Goal: Contribute content: Add original content to the website for others to see

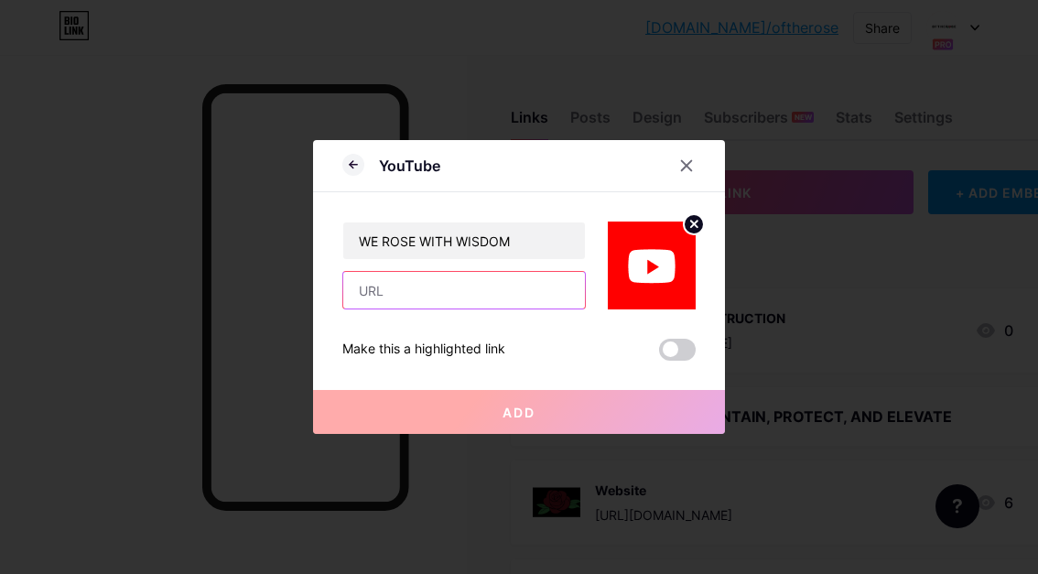
click at [372, 294] on input "text" at bounding box center [464, 290] width 242 height 37
paste input "[URL][DOMAIN_NAME]"
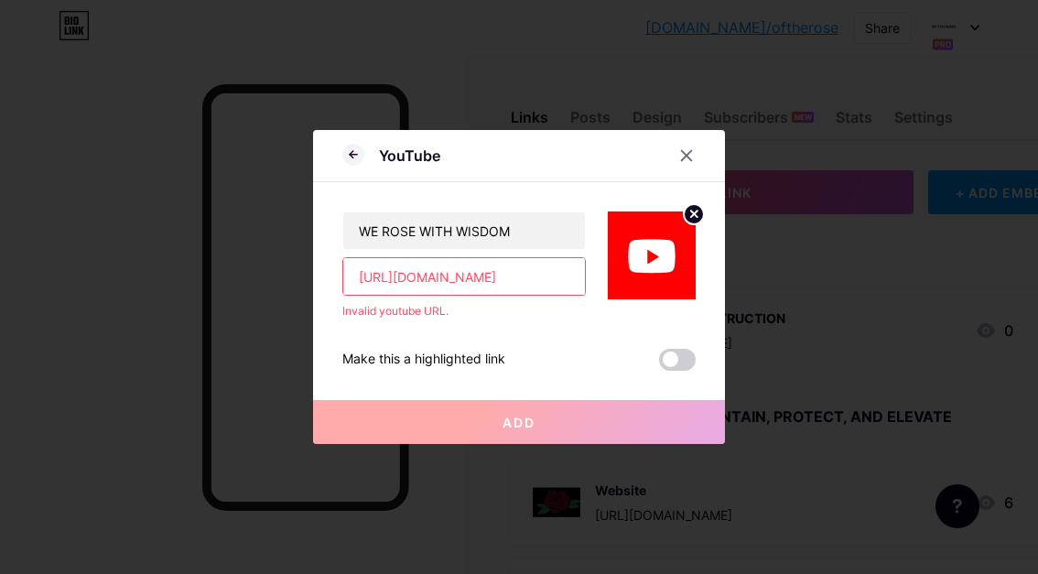
click at [392, 276] on input "[URL][DOMAIN_NAME]" at bounding box center [464, 276] width 242 height 37
type input "[URL][DOMAIN_NAME]"
click at [558, 279] on input "[URL][DOMAIN_NAME]" at bounding box center [464, 276] width 242 height 37
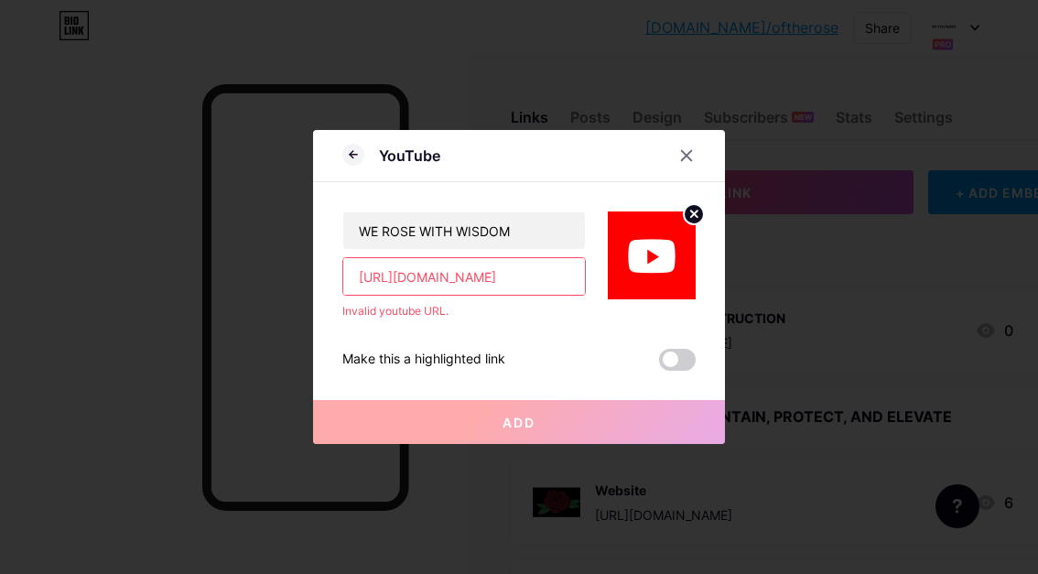
click at [558, 279] on input "[URL][DOMAIN_NAME]" at bounding box center [464, 276] width 242 height 37
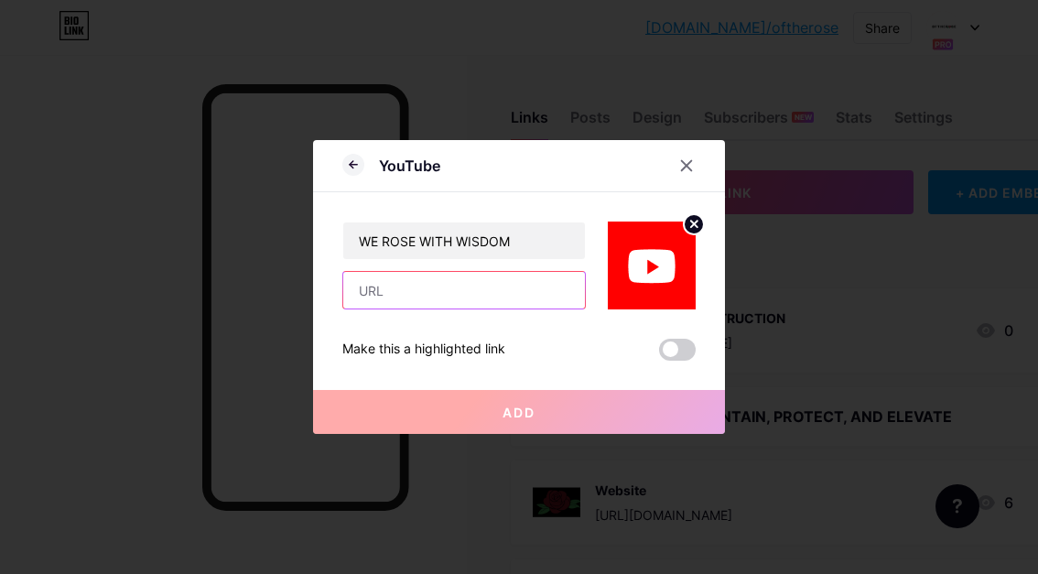
click at [429, 297] on input "text" at bounding box center [464, 290] width 242 height 37
paste input "[URL][DOMAIN_NAME]"
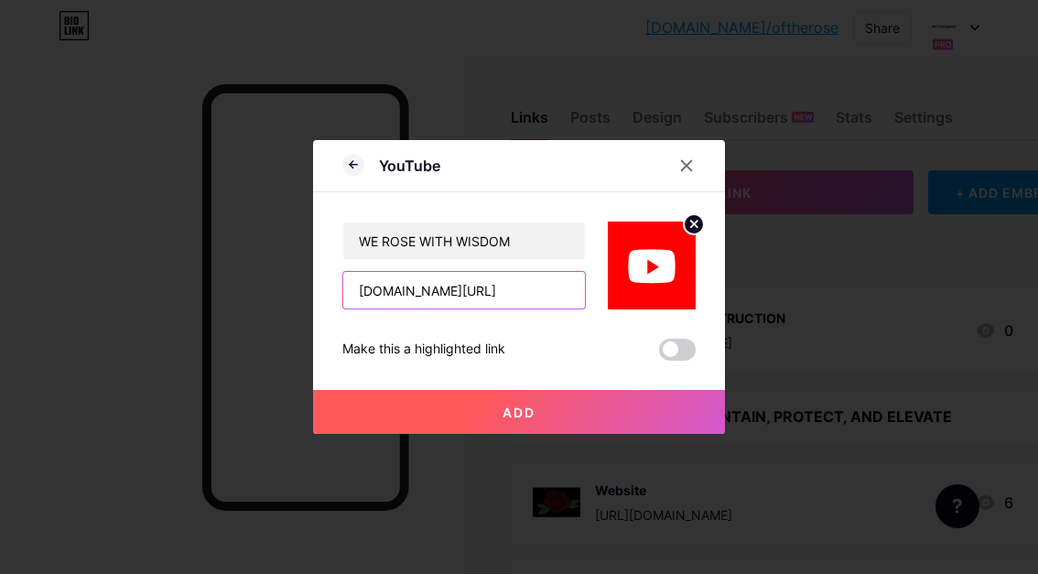
type input "[DOMAIN_NAME][URL]"
click at [493, 425] on button "Add" at bounding box center [519, 412] width 412 height 44
click at [526, 407] on span "Add" at bounding box center [519, 413] width 33 height 16
click at [530, 415] on span "Add" at bounding box center [519, 413] width 33 height 16
click at [512, 411] on span "Add" at bounding box center [519, 413] width 33 height 16
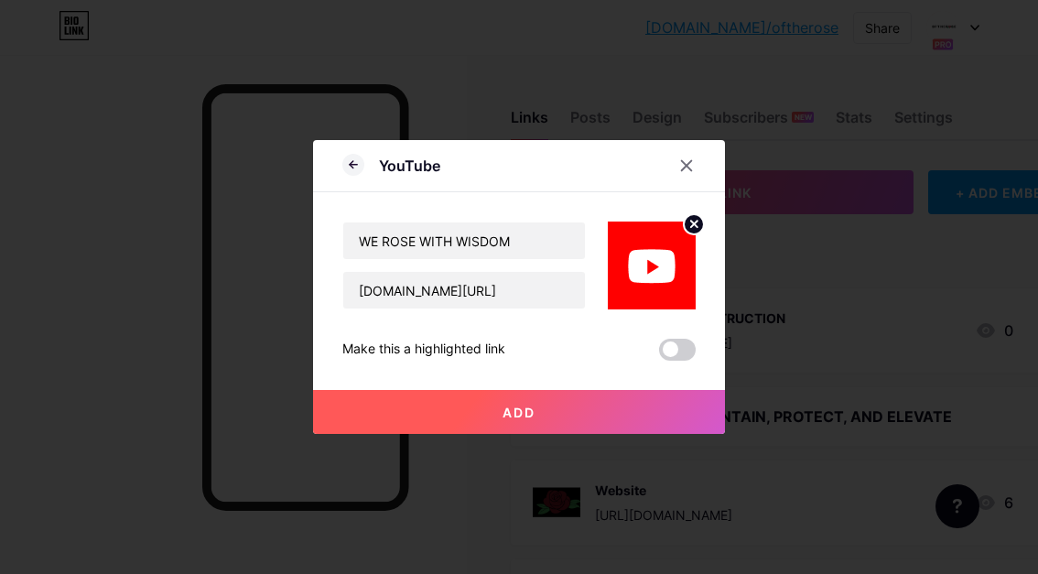
click at [512, 411] on span "Add" at bounding box center [519, 413] width 33 height 16
click at [344, 168] on icon at bounding box center [353, 165] width 22 height 22
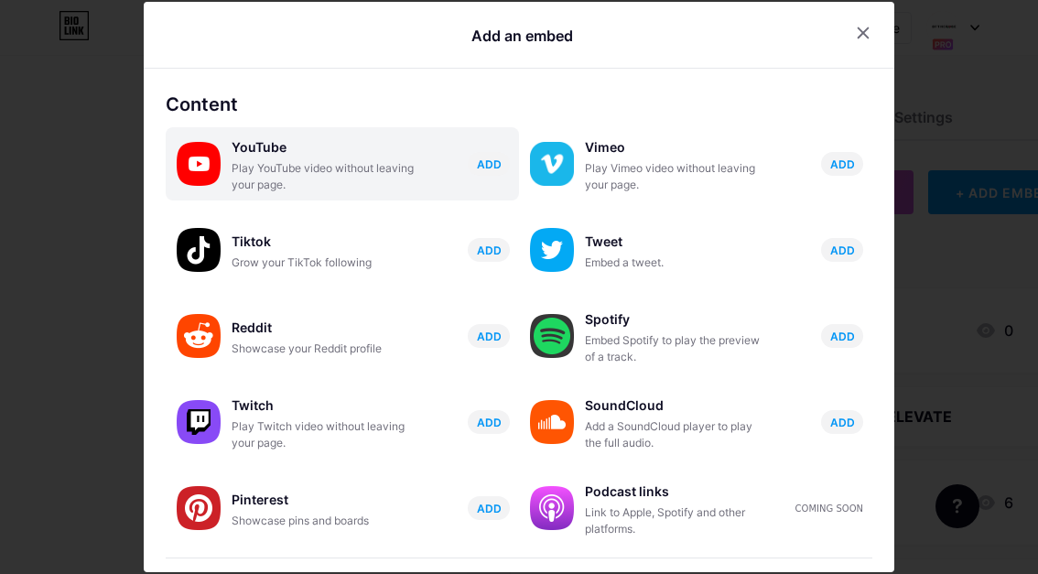
click at [343, 158] on div "YouTube" at bounding box center [323, 148] width 183 height 26
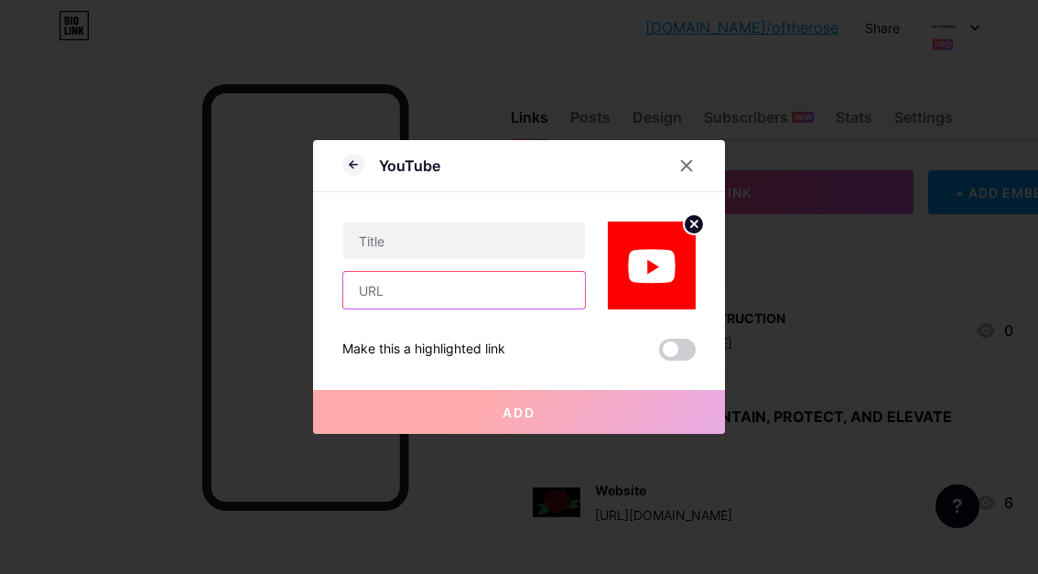
click at [409, 295] on input "text" at bounding box center [464, 290] width 242 height 37
paste input "[URL][DOMAIN_NAME]"
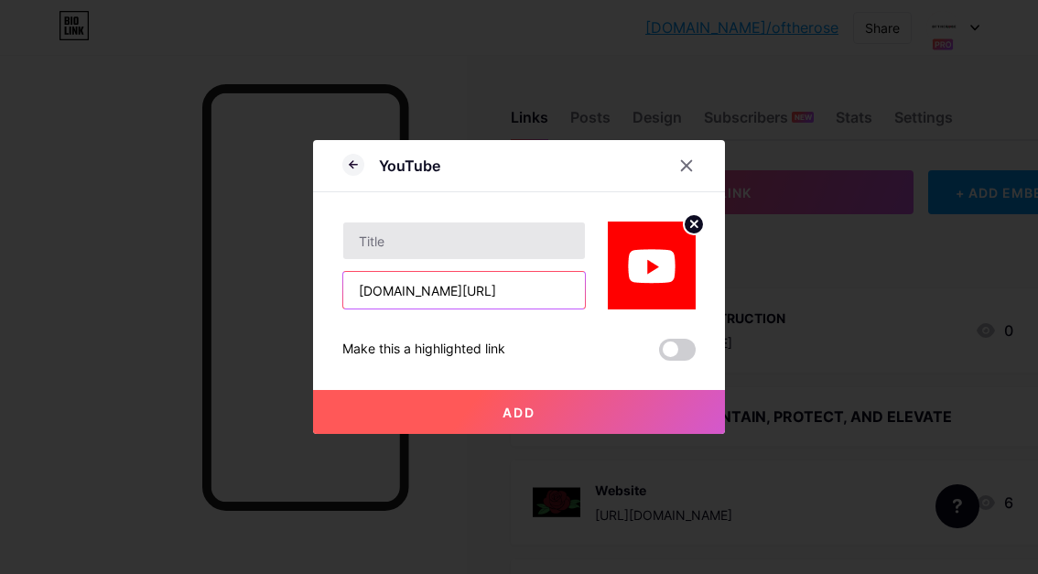
type input "[DOMAIN_NAME][URL]"
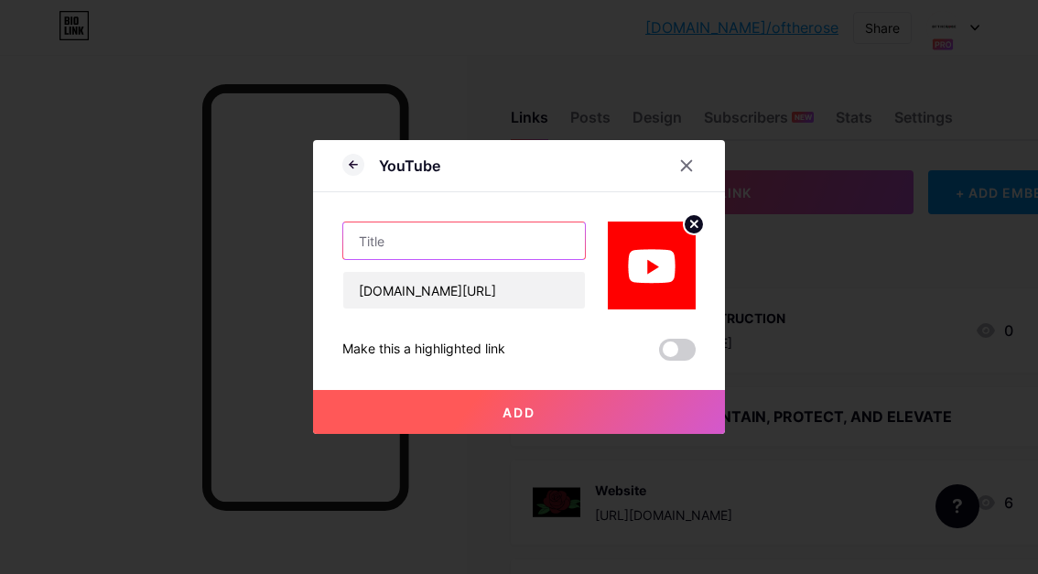
click at [404, 243] on input "text" at bounding box center [464, 240] width 242 height 37
type input "WE ROSE WITH WISDOM"
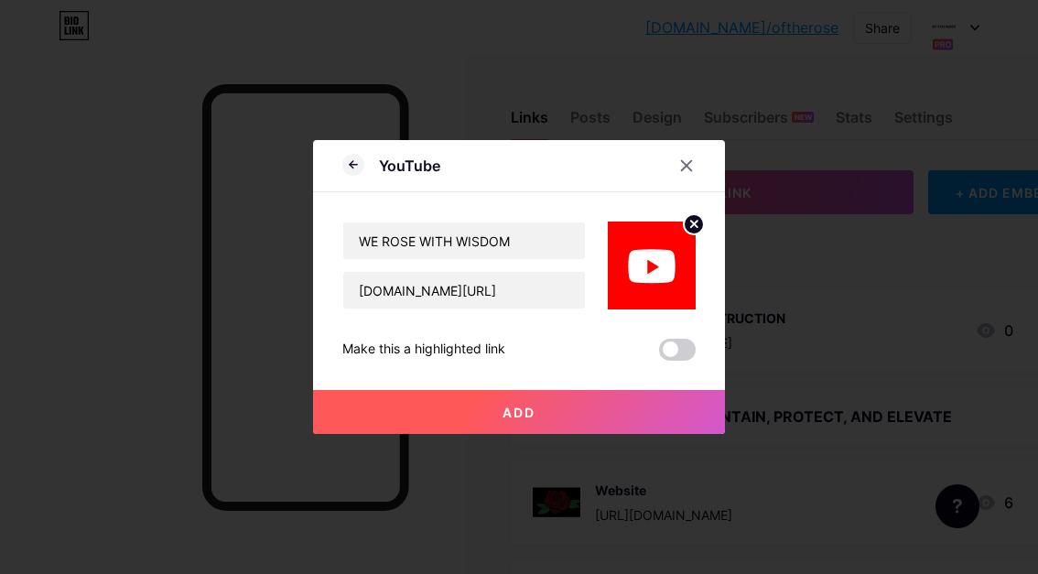
click at [488, 410] on button "Add" at bounding box center [519, 412] width 412 height 44
click at [503, 409] on span "Add" at bounding box center [519, 413] width 33 height 16
click at [666, 350] on span at bounding box center [677, 350] width 37 height 22
click at [659, 354] on input "checkbox" at bounding box center [659, 354] width 0 height 0
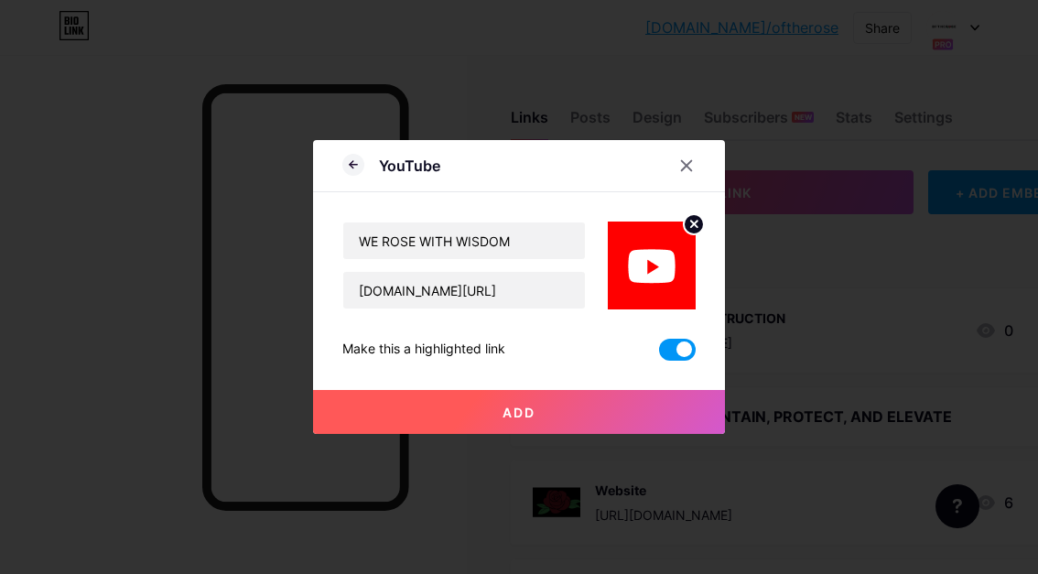
click at [572, 413] on button "Add" at bounding box center [519, 412] width 412 height 44
click at [505, 412] on span "Add" at bounding box center [519, 413] width 33 height 16
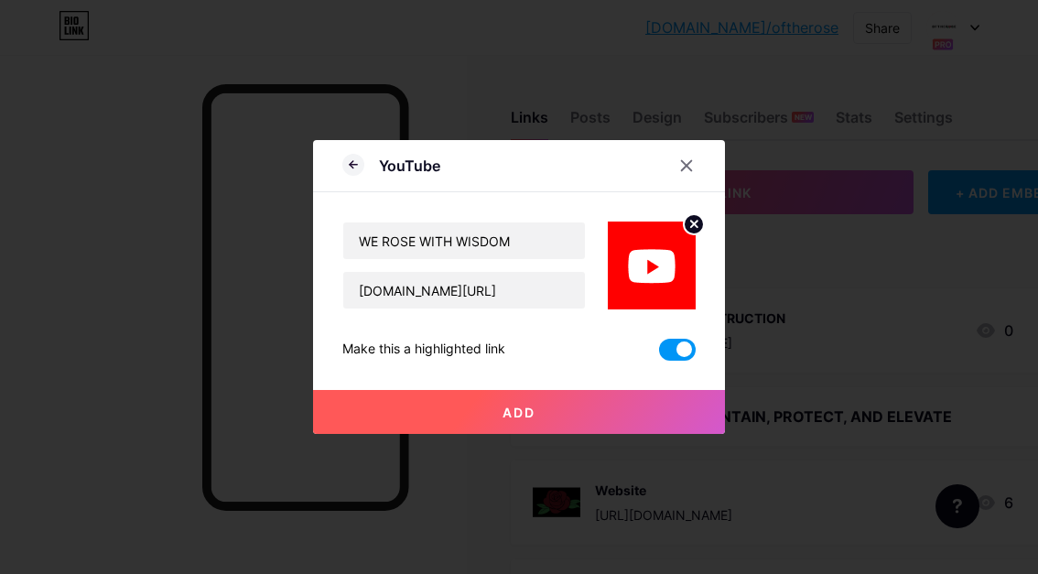
click at [505, 412] on span "Add" at bounding box center [519, 413] width 33 height 16
